Goal: Communication & Community: Answer question/provide support

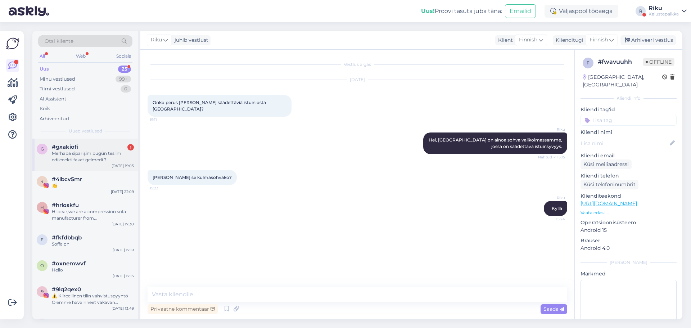
click at [94, 148] on div "#gxakiofi 1" at bounding box center [93, 147] width 82 height 6
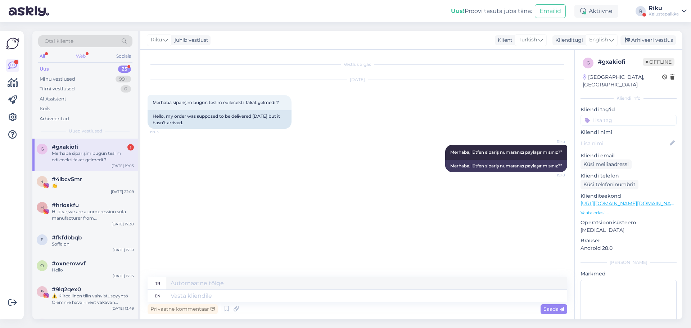
click at [84, 59] on div "Web" at bounding box center [81, 55] width 13 height 9
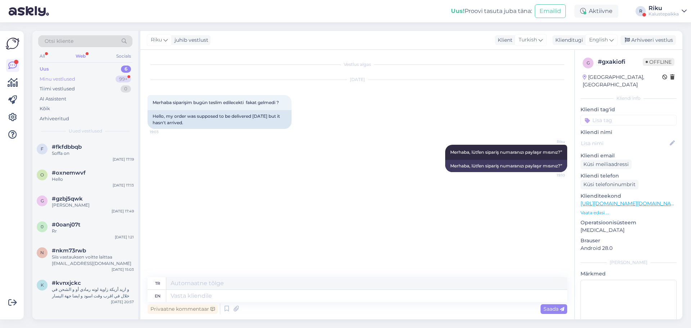
click at [69, 78] on div "Minu vestlused" at bounding box center [58, 79] width 36 height 7
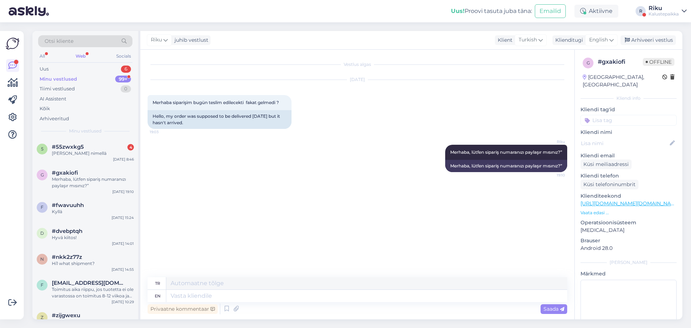
drag, startPoint x: 75, startPoint y: 152, endPoint x: 152, endPoint y: 168, distance: 78.6
click at [76, 151] on div "[PERSON_NAME] nimellä" at bounding box center [93, 153] width 82 height 6
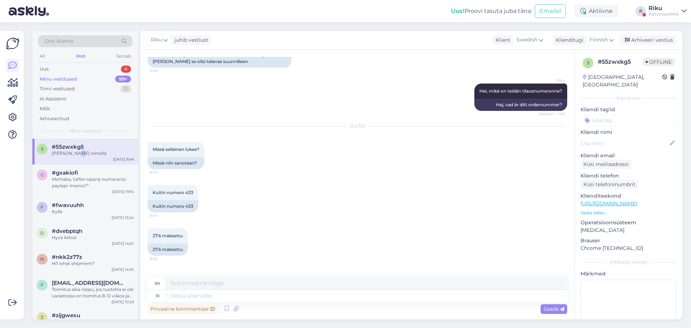
scroll to position [1028, 0]
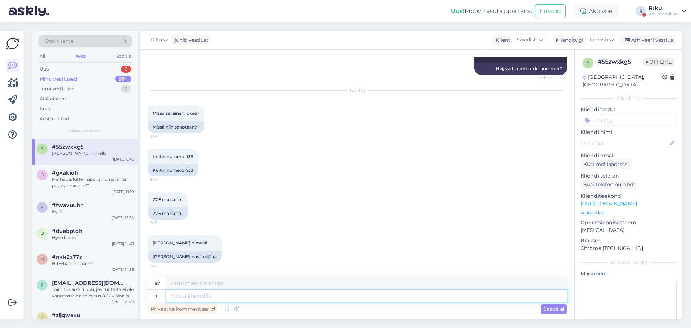
click at [252, 300] on textarea at bounding box center [366, 296] width 401 height 12
type textarea "Hei!"
type textarea "Hej!"
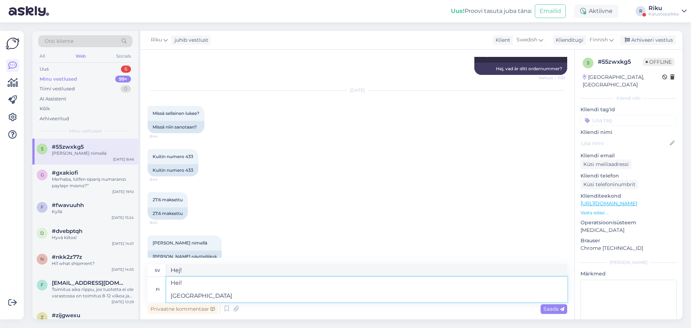
type textarea "Hei! [GEOGRAPHIC_DATA]"
type textarea "Hej! Din"
type textarea "Hei! [GEOGRAPHIC_DATA]"
type textarea "Hej! Du"
type textarea "Hei! Teidän so"
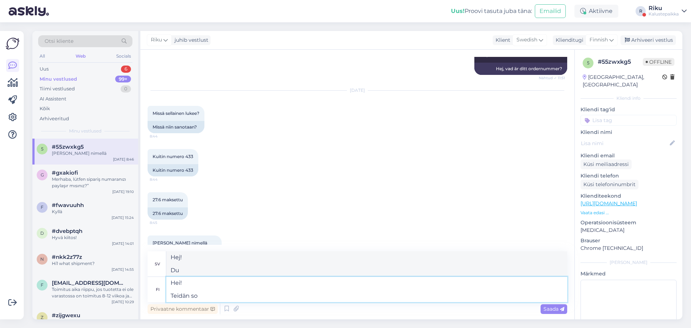
type textarea "Hej! Din"
type textarea "Hei! Teidän sohva s"
type textarea "Hej! Din soffa"
type textarea "Hei! Teidän sohva saapp"
type textarea "Hej! Din soffa har anlänt."
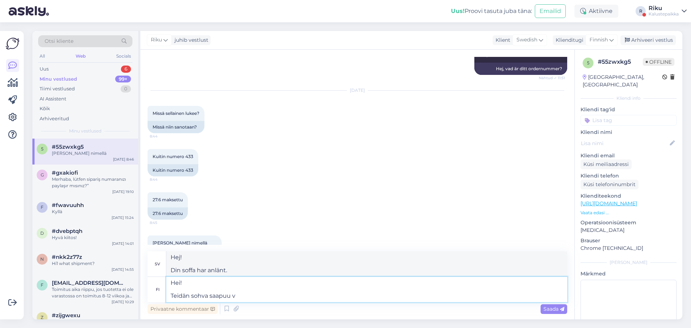
type textarea "Hei! Teidän sohva saapuu va"
type textarea "Hej! Din soffa kommer."
type textarea "Hei! Teidän sohva saapuu varaston"
type textarea "Hej! Din soffa har anlänt till lagret."
type textarea "Hei! Teidän sohva saapuu varaston 10"
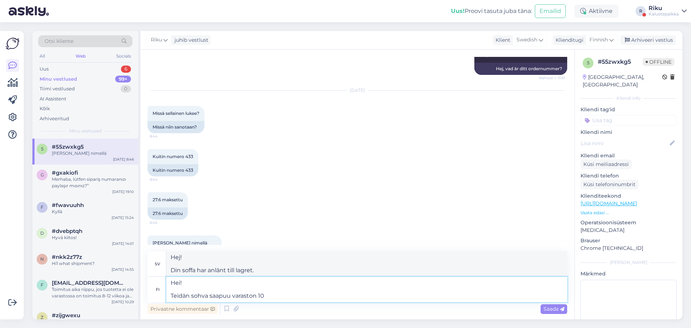
type textarea "Hej! Din soffa anländer till lagret 1"
type textarea "Hei! Teidän sohva saapuu varaston 10.9"
type textarea "Hej! Din soffa kommer att levereras i lager den 10.9"
type textarea "Hei! Teidän sohva saapuu varaston 10.9."
type textarea "Hej! Din soffa kommer att anlända till lagret den 10:e."
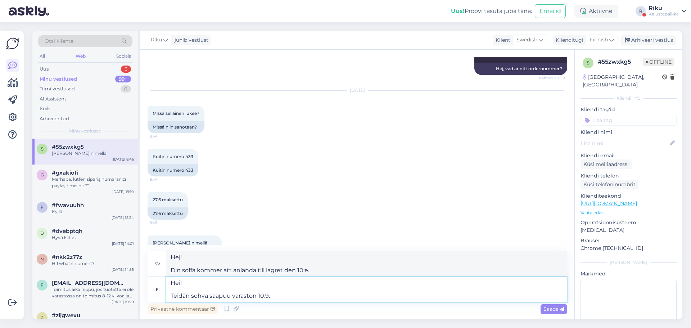
type textarea "Hei! Teidän sohva saapuu varaston 10.9."
type textarea "Hej! Din soffa kommer att finnas i lager den 10.9."
type textarea "Hei! Teidän sohva saapuu varaston [DATE] ja"
type textarea "Hej! Din soffa kommer att levereras i lager den [DATE]"
type textarea "Hei! Teidän sohva saapuu varaston [DATE] ja to"
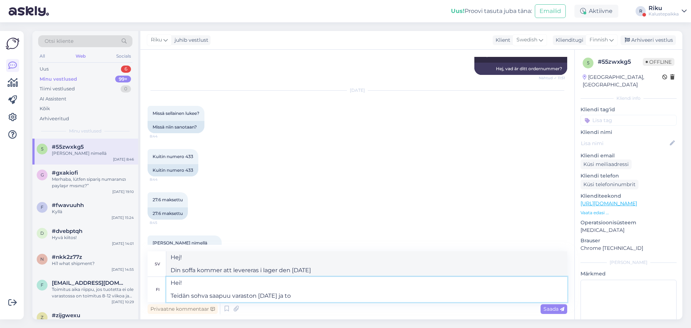
type textarea "Hej! Din soffa kommer att levereras i lager den [DATE] och"
type textarea "Hei! Teidän sohva saapuu varaston [DATE] ja toimitus"
type textarea "Hej! Din soffa kommer att anlända i lager den [DATE] och leverans"
type textarea "Hei! Teidän sohva saapuu varaston [DATE] ja toimitus teille"
type textarea "Hej! Din soffa kommer att anlända i lager den [DATE] och levereras till dig."
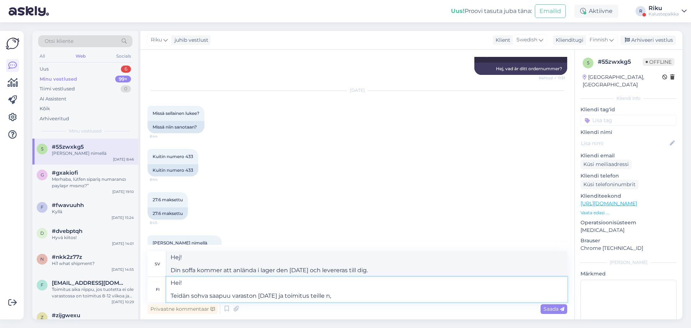
type textarea "Hei! Teidän sohva saapuu varaston [DATE] ja toimitus teille n,"
type textarea "Hej! Din soffa kommer att anlända i lager [DATE] och levereras till dig om,"
type textarea "Hei! Teidän sohva saapuu varaston [DATE] ja toimitus teille n"
type textarea "Hej! Din soffa kommer att anlända i lager den [DATE] och levereras till dig den"
type textarea "Hei! Teidän sohva saapuu varaston [DATE] ja toimitus teille 5"
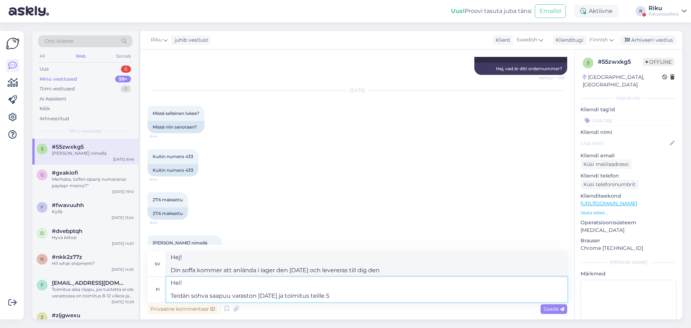
type textarea "Hej! Din soffa kommer att anlända i lager den [DATE] och levereras till dig."
type textarea "Hei! Teidän sohva saapuu varaston [DATE] ja toimitus teille 5"
type textarea "Hej! Din soffa kommer att vara i lager den [DATE] och levereras till dig inom 5"
type textarea "Hei! Teidän sohva saapuu varaston [DATE] ja toimitus teille 5 p"
type textarea "Hej! Din soffa kommer att anlända i lager den [DATE] och levereras till dig ino…"
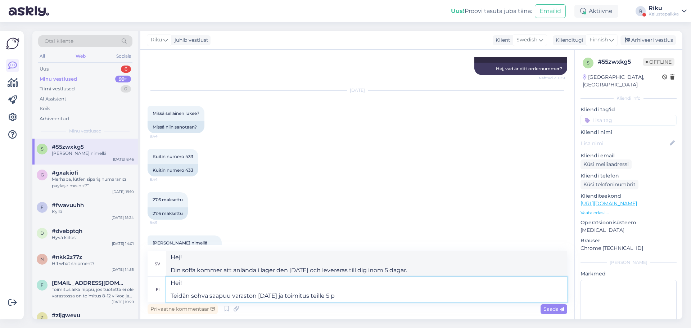
type textarea "Hei! Teidän sohva saapuu varaston [DATE] ja toimitus teille 5"
type textarea "Hej! Din soffa kommer att vara i lager den [DATE] och levereras till dig inom 5"
type textarea "Hei! Teidän sohva saapuu varaston [DATE] ja toimitus teille 5 arkipäivä k"
type textarea "Hej! Din soffa kommer att anlända i lager den [DATE] och levereras till dig ino…"
type textarea "Hei! Teidän sohva saapuu varaston [DATE] ja toimitus teille 5 arkipäivä kuluess…"
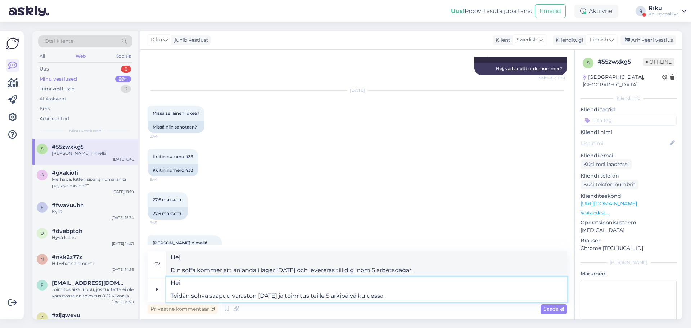
type textarea "Hej! Din soffa kommer att anlända i lager den [DATE] och levereras till dig ino…"
type textarea "Hei! Teidän sohva saapuu varaston [DATE] ja toimitus teille 5 arkipäivä kuluess…"
type textarea "Hej! Din soffa kommer att anlända i lager [DATE] och levereras till dig inom 5 …"
type textarea "Hei! Teidän sohva saapuu varaston [DATE] ja toimitus teille 5 arkipäivä kuluess…"
type textarea "Hej! Din soffa kommer att anlända i lager [DATE] och levereras till dig inom 5 …"
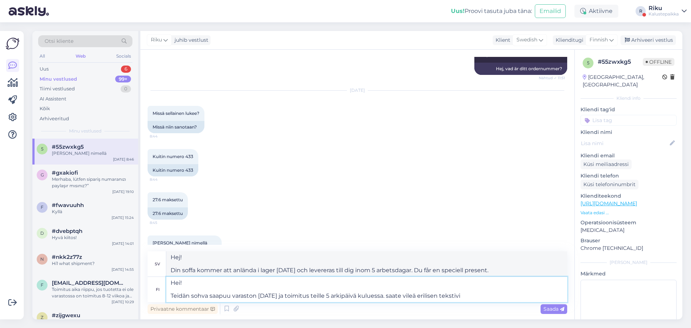
type textarea "Hei! Teidän sohva saapuu varaston [DATE] ja toimitus teille 5 arkipäivä kuluess…"
type textarea "Hej! Din soffa kommer att anlända i lager [DATE] och levereras till dig inom 5 …"
type textarea "Hei! Teidän sohva saapuu varaston [DATE] ja toimitus teille 5 arkipäivä kuluess…"
type textarea "Hej! Din soffa kommer att anlända i lager [DATE] och levereras till dig inom 5 …"
type textarea "Hei! Teidän sohva saapuu varaston [DATE] ja toimitus teille 5 arkipäivä kuluess…"
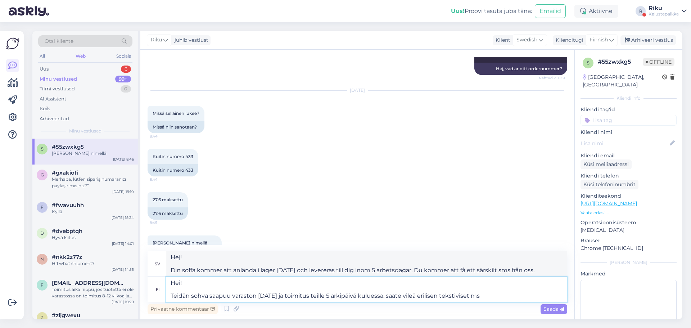
type textarea "Hej! Din soffa kommer att anlända i lager [DATE] och levereras till dig inom 5 …"
type textarea "Hei! Teidän sohva saapuu varaston [DATE] ja toimitus teille 5 arkipäivä kuluess…"
type textarea "Hej! Din soffa kommer att anlända i lager [DATE] och levereras till dig inom 5 …"
type textarea "Hei! Teidän sohva saapuu varaston [DATE] ja toimitus teille 5 arkipäivä kuluess…"
type textarea "Hej! Din soffa kommer att anlända i lager [DATE] och levereras till dig inom 5 …"
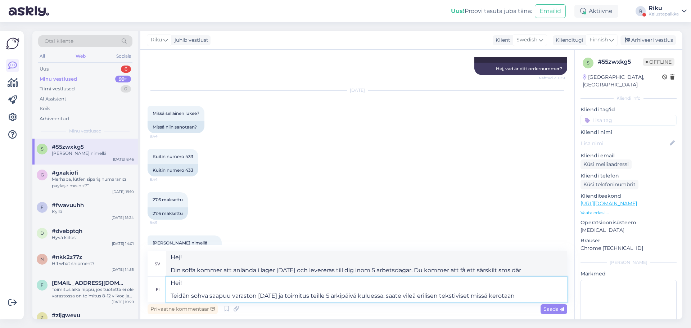
type textarea "Hei! Teidän sohva saapuu varaston [DATE] ja toimitus teille 5 arkipäivä kuluess…"
type textarea "Hej! Din soffa kommer att anlända i lager [DATE] och levereras till dig inom 5 …"
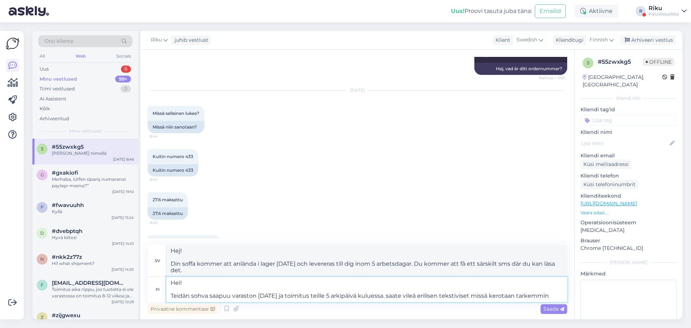
type textarea "Hei! Teidän sohva saapuu varaston [DATE] ja toimitus teille 5 arkipäivä kuluess…"
type textarea "Hej! Din soffa kommer att anlända i lager [DATE] och levereras till dig inom 5 …"
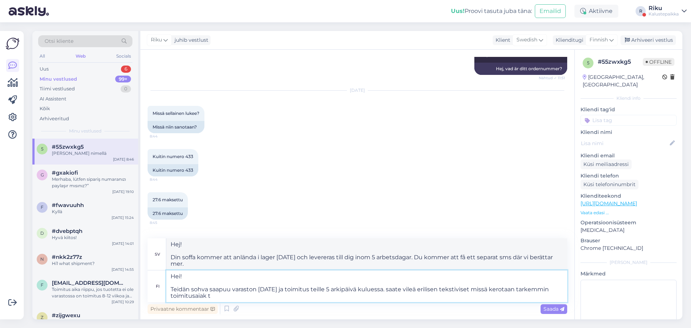
type textarea "Hei! Teidän sohva saapuu varaston [DATE] ja toimitus teille 5 arkipäivä kuluess…"
type textarea "Hej! Din soffa kommer att anlända i lager [DATE] och levereras till dig inom 5 …"
type textarea "Hei! Teidän sohva saapuu varaston [DATE] ja toimitus teille 5 arkipäivä kuluess…"
type textarea "Hej! Din soffa kommer att anlända i lager [DATE] och levereras till dig inom 5 …"
type textarea "Hei! Teidän sohva saapuu varaston [DATE] ja toimitus teille 5 arkipäivä kuluess…"
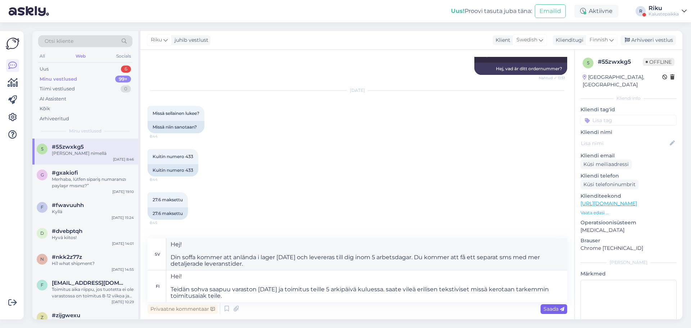
click at [550, 306] on span "Saada" at bounding box center [554, 309] width 21 height 6
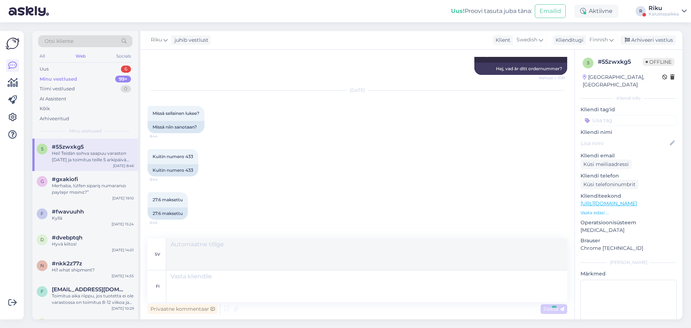
scroll to position [1123, 0]
